Goal: Task Accomplishment & Management: Manage account settings

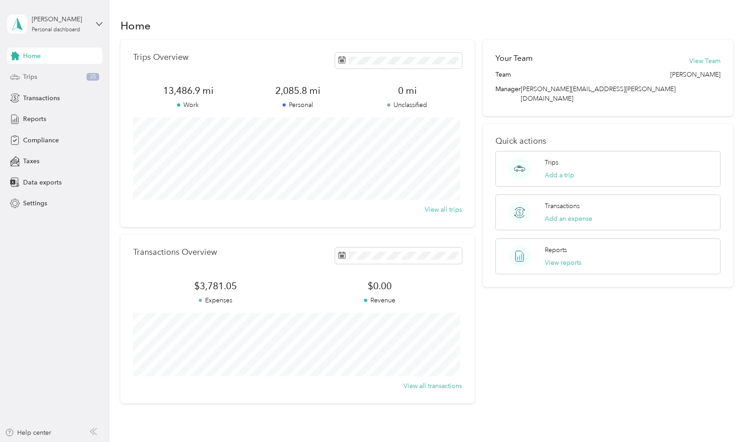
click at [30, 76] on span "Trips" at bounding box center [30, 77] width 14 height 10
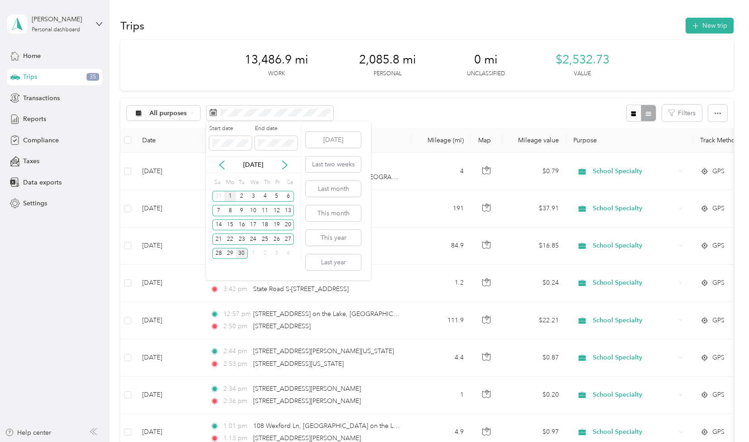
click at [230, 193] on div "1" at bounding box center [230, 196] width 12 height 11
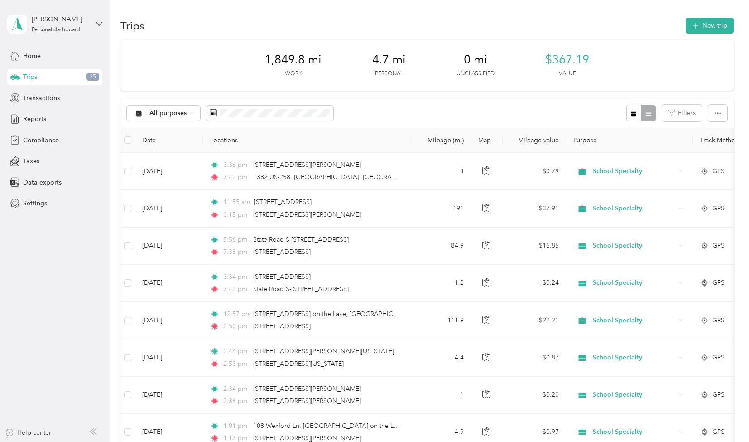
click at [55, 282] on aside "James H. Crawford Personal dashboard Home Trips 35 Transactions Reports Complia…" at bounding box center [55, 221] width 110 height 442
